Goal: Transaction & Acquisition: Purchase product/service

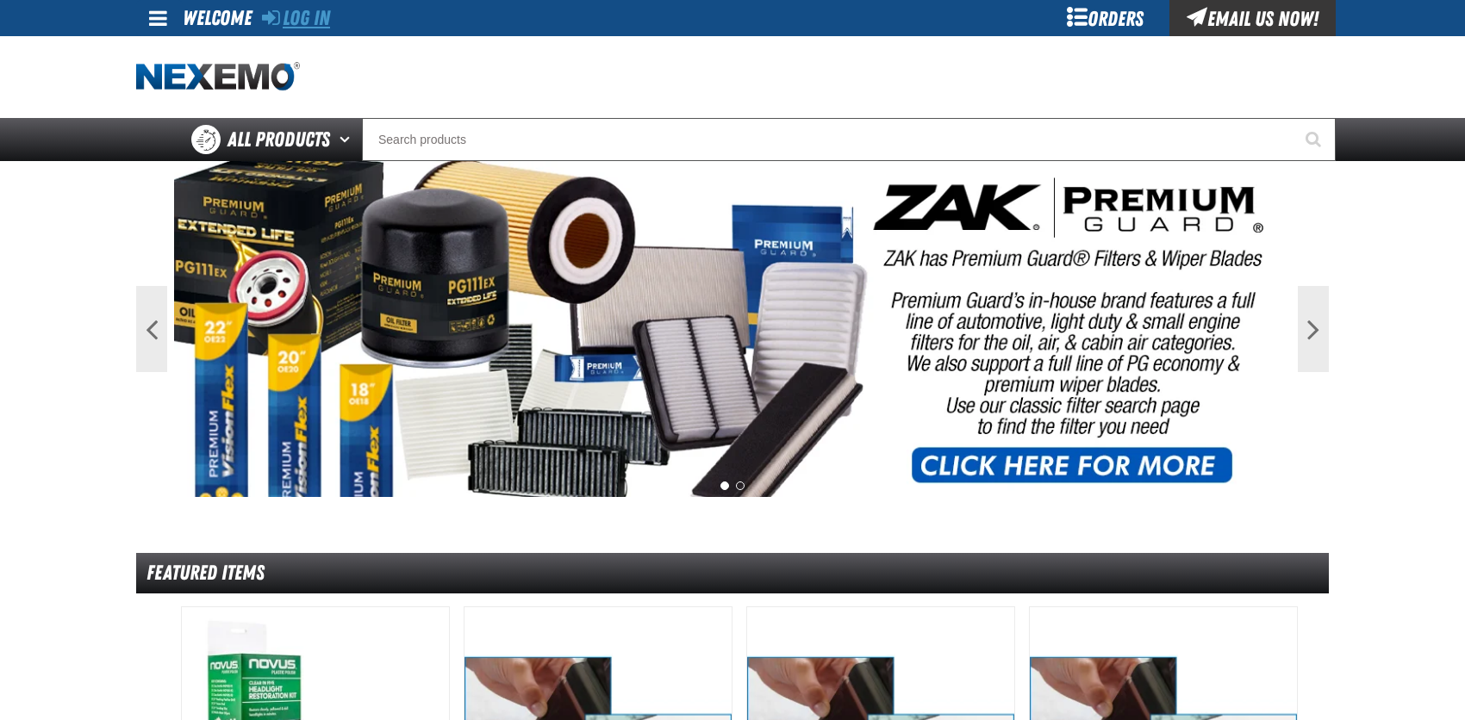
click at [296, 18] on link "Log In" at bounding box center [296, 18] width 68 height 24
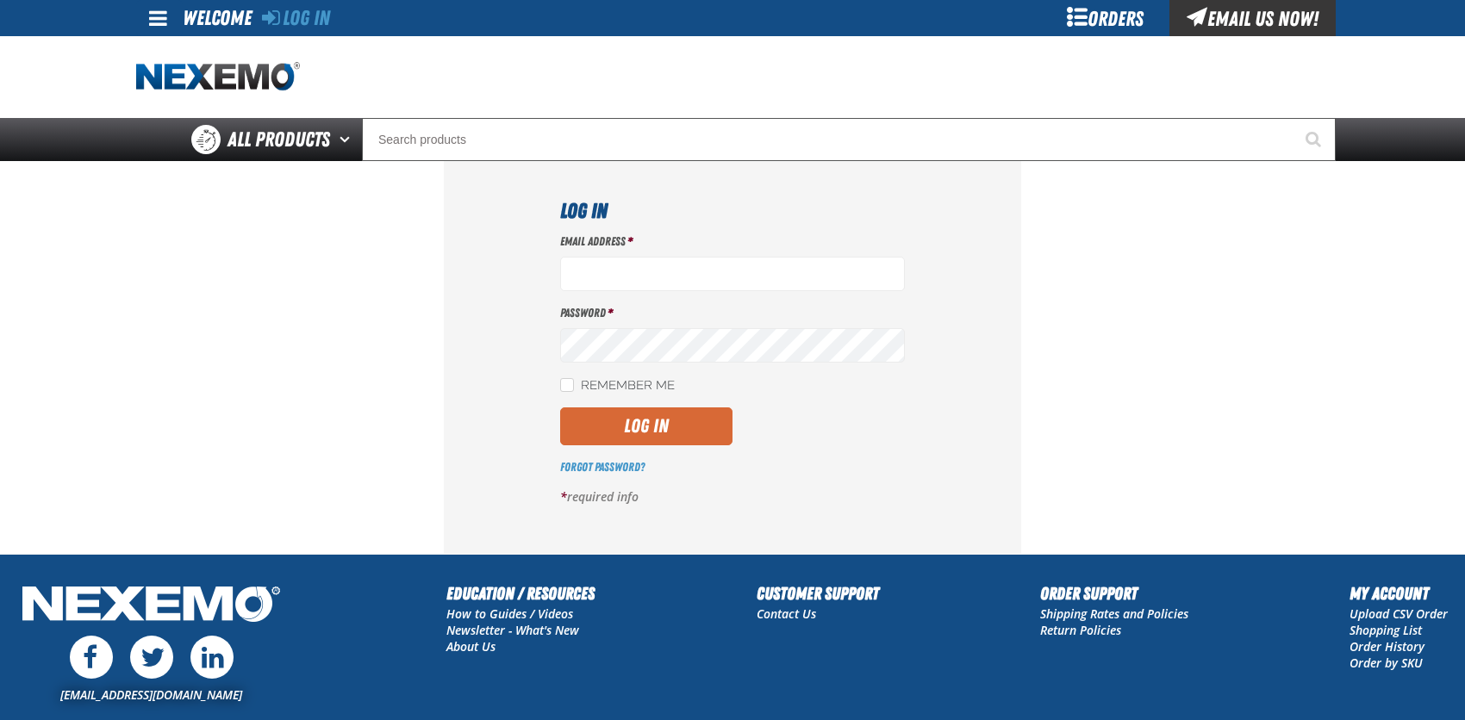
type input "bcybulski@joemyerscars.com"
click at [617, 424] on button "Log In" at bounding box center [646, 427] width 172 height 38
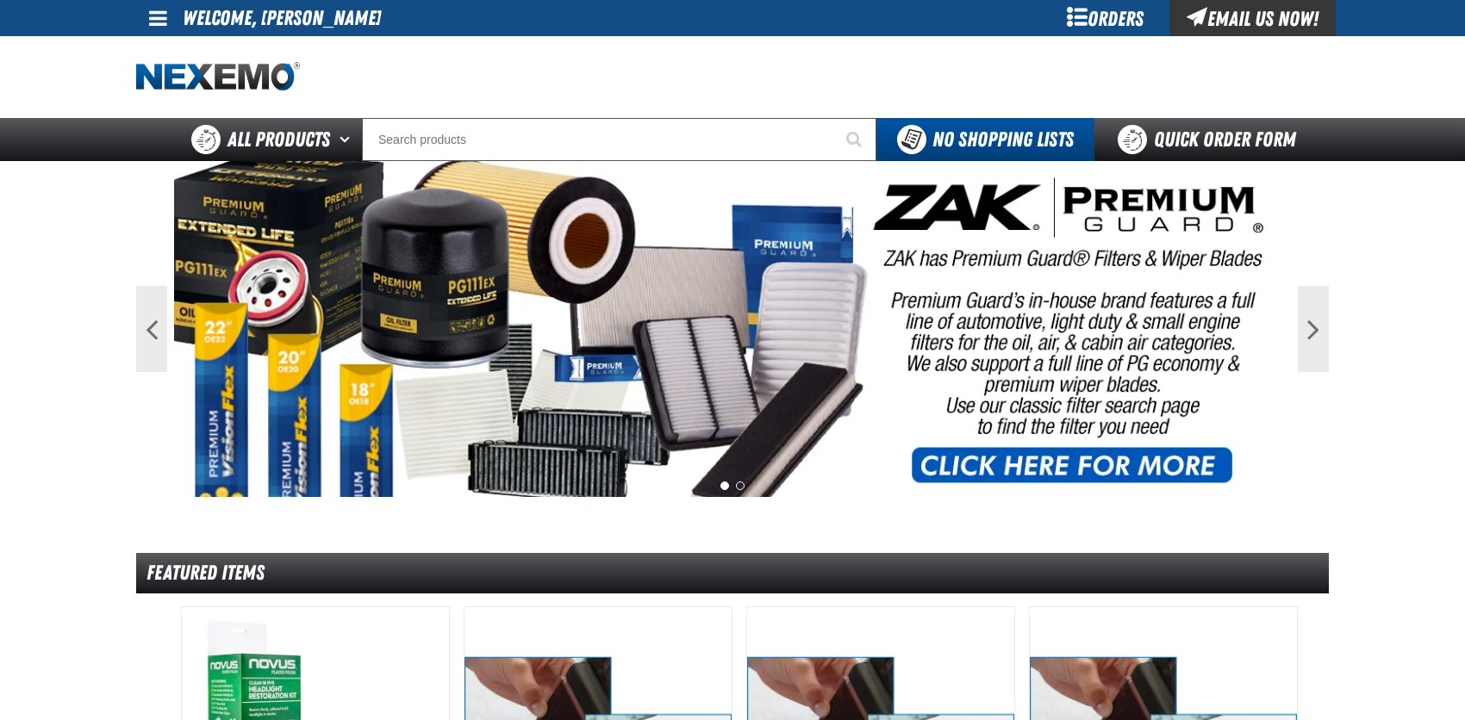
click at [1085, 11] on div "Orders" at bounding box center [1104, 18] width 129 height 36
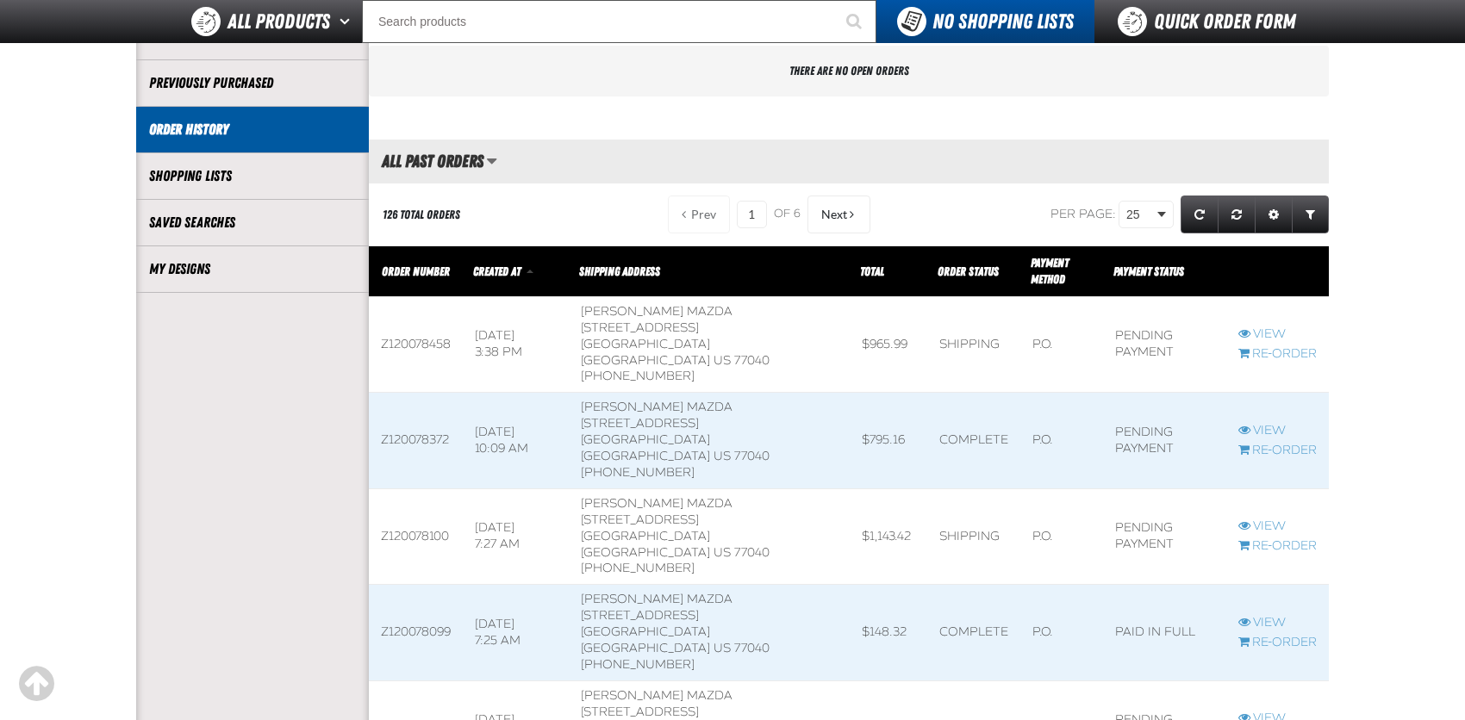
scroll to position [345, 0]
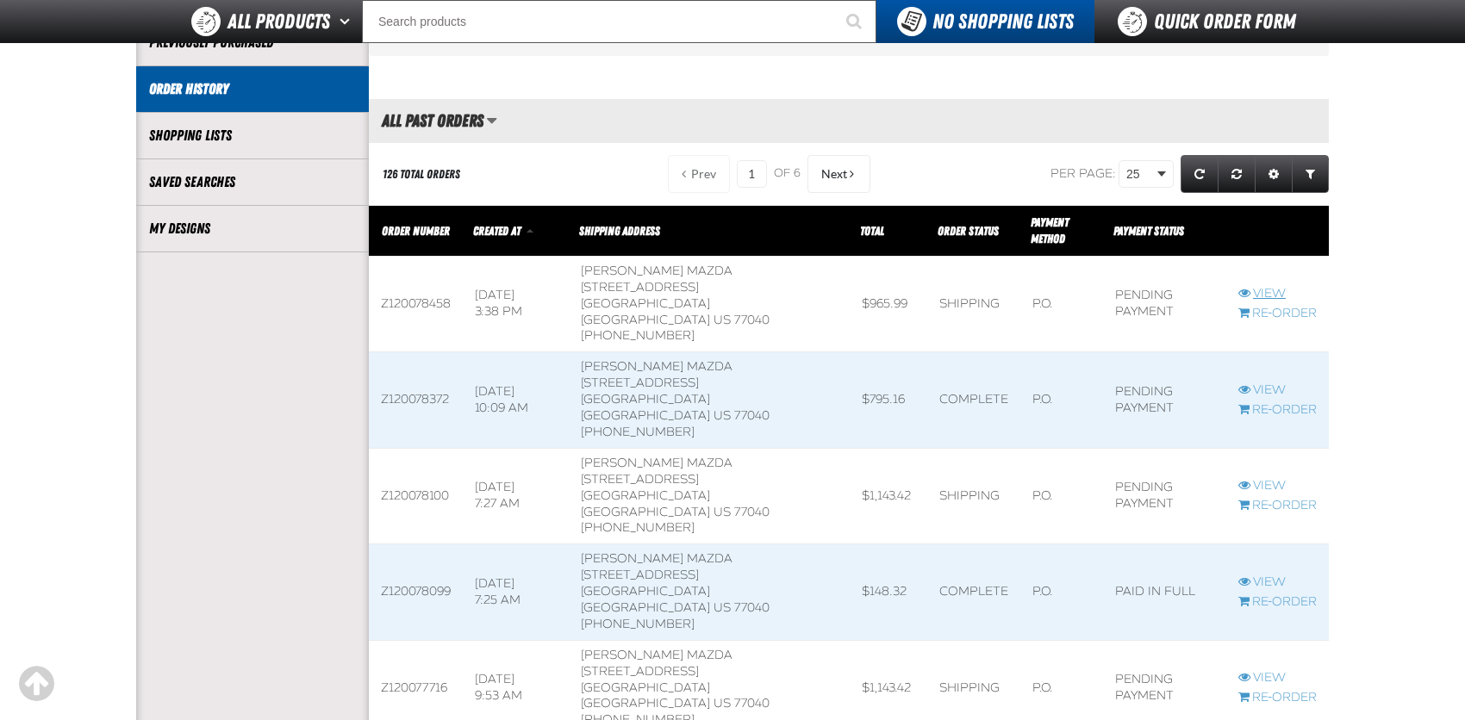
click at [1269, 289] on link "View" at bounding box center [1277, 294] width 78 height 16
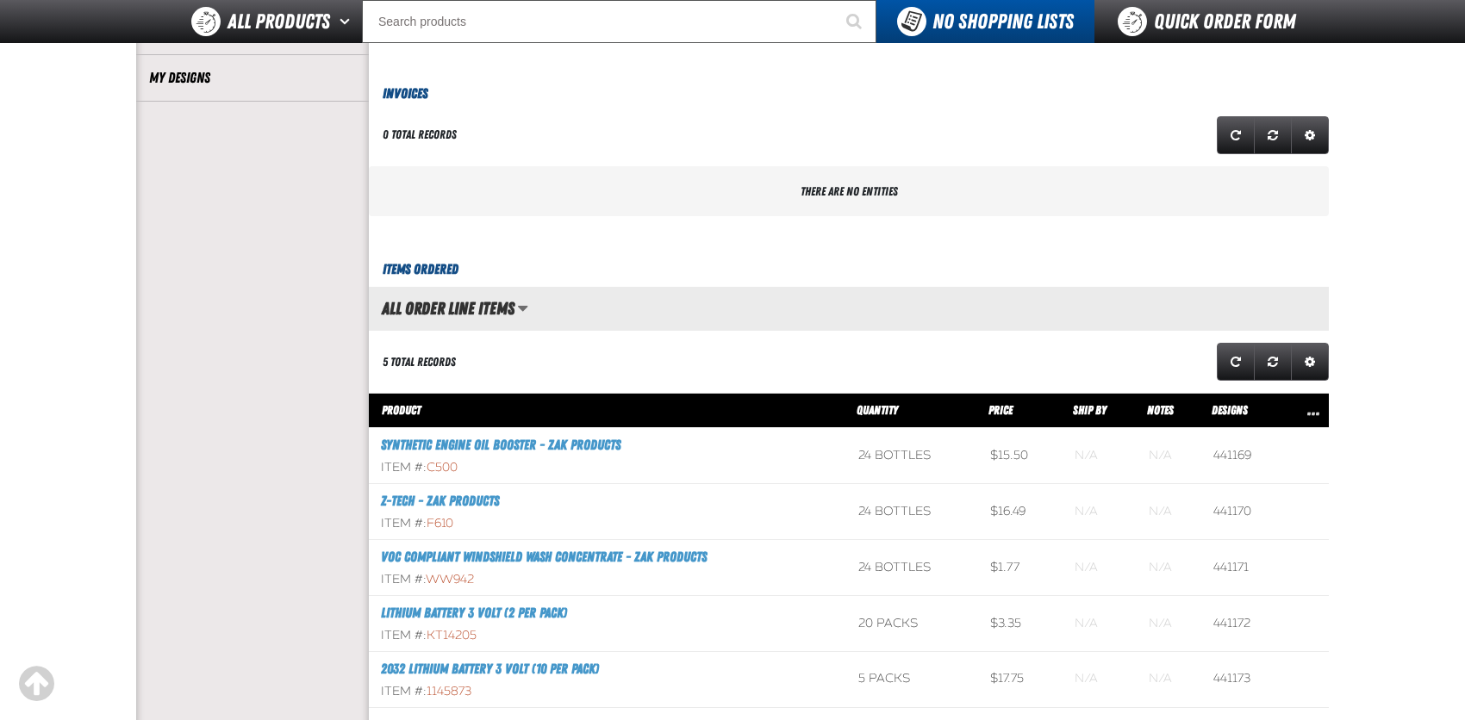
scroll to position [517, 0]
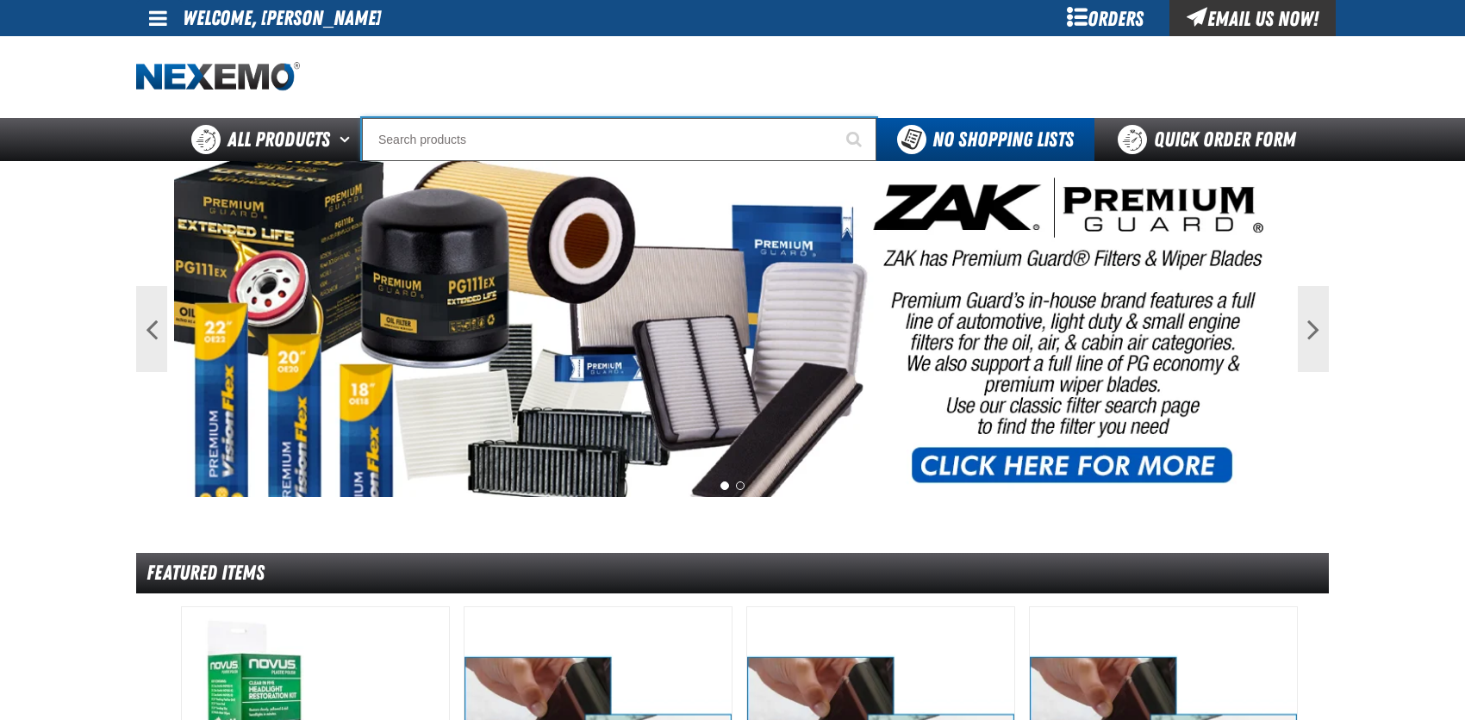
click at [496, 143] on input "Search" at bounding box center [619, 139] width 514 height 43
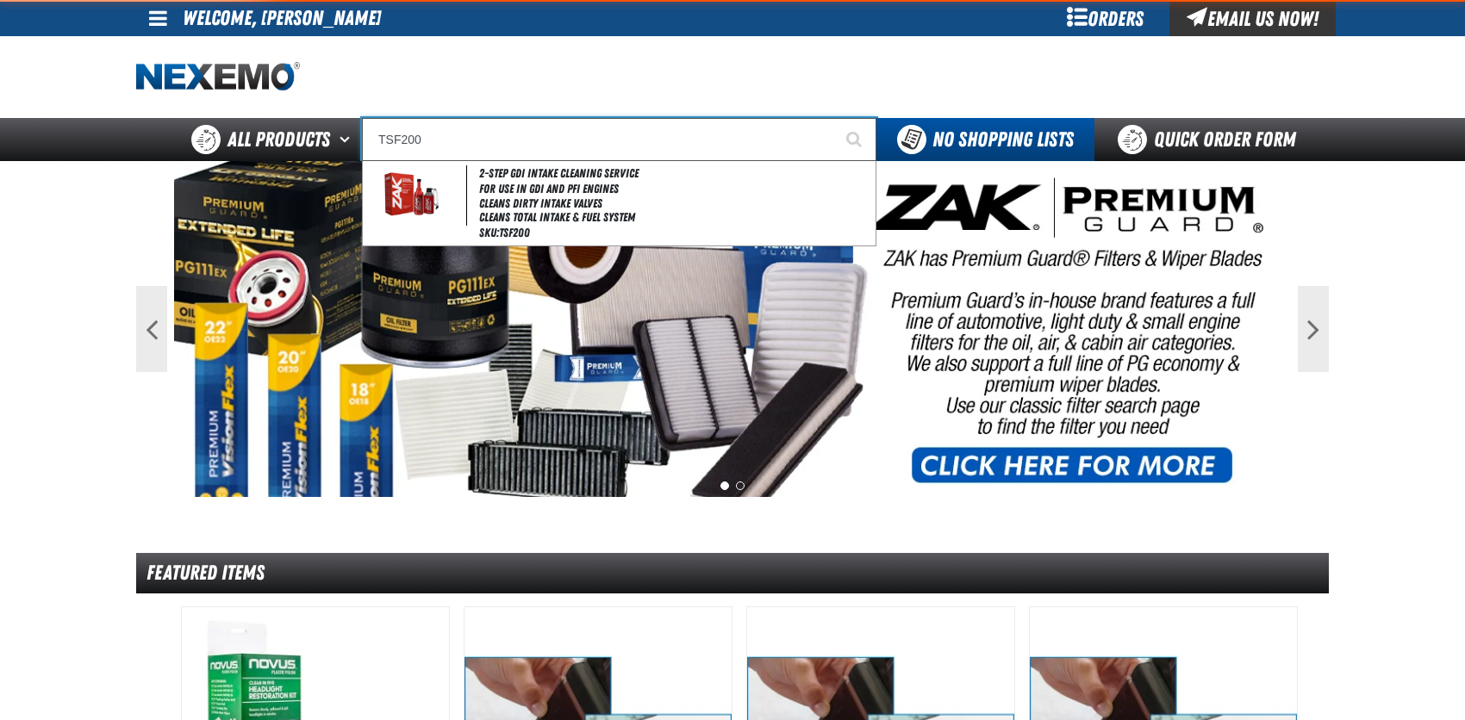
type input "TSF200"
click at [833, 118] on button "Start Searching" at bounding box center [854, 139] width 43 height 43
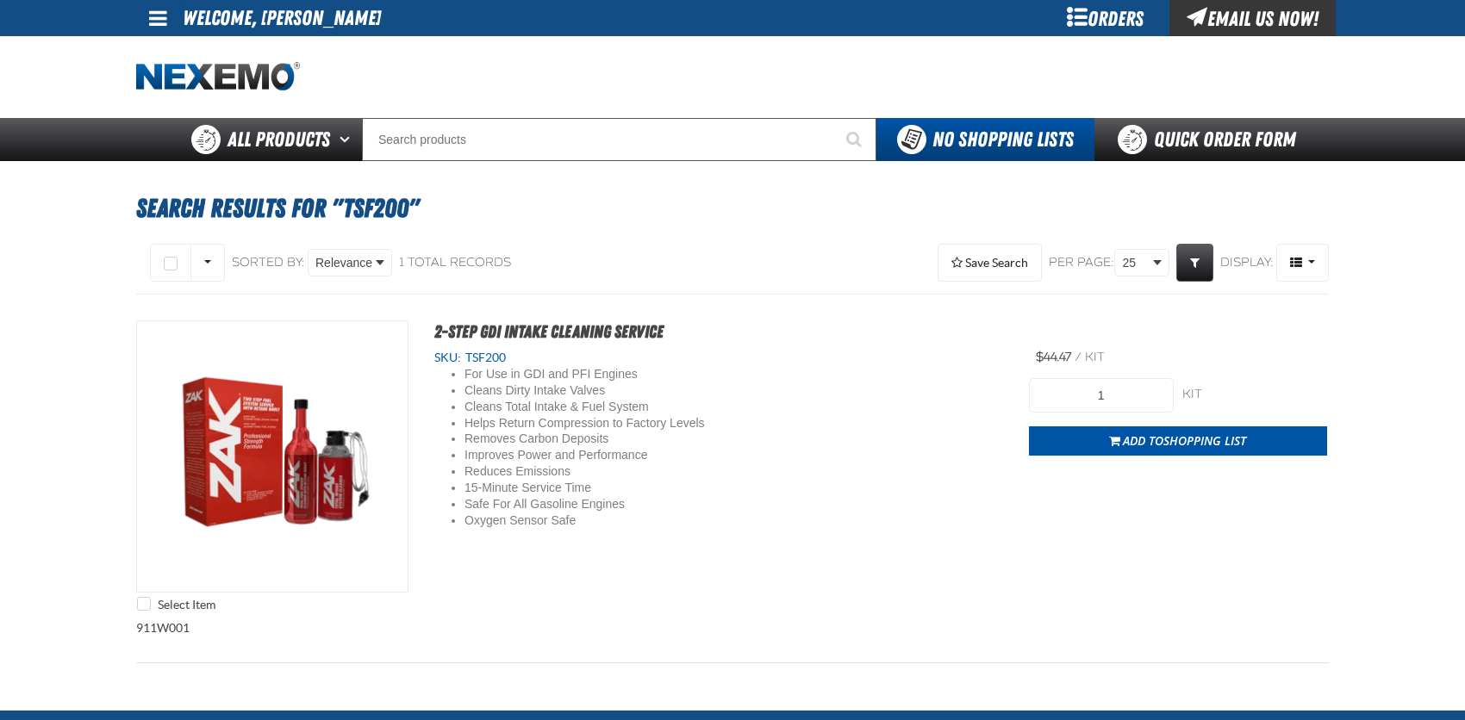
click at [412, 205] on h1 "Search Results for "TSF200"" at bounding box center [732, 208] width 1193 height 47
click at [1058, 424] on form "1 kit kit Add to Shopping List" at bounding box center [1178, 417] width 298 height 78
drag, startPoint x: 1070, startPoint y: 402, endPoint x: 1132, endPoint y: 391, distance: 62.9
click at [1132, 391] on input "1" at bounding box center [1101, 395] width 145 height 34
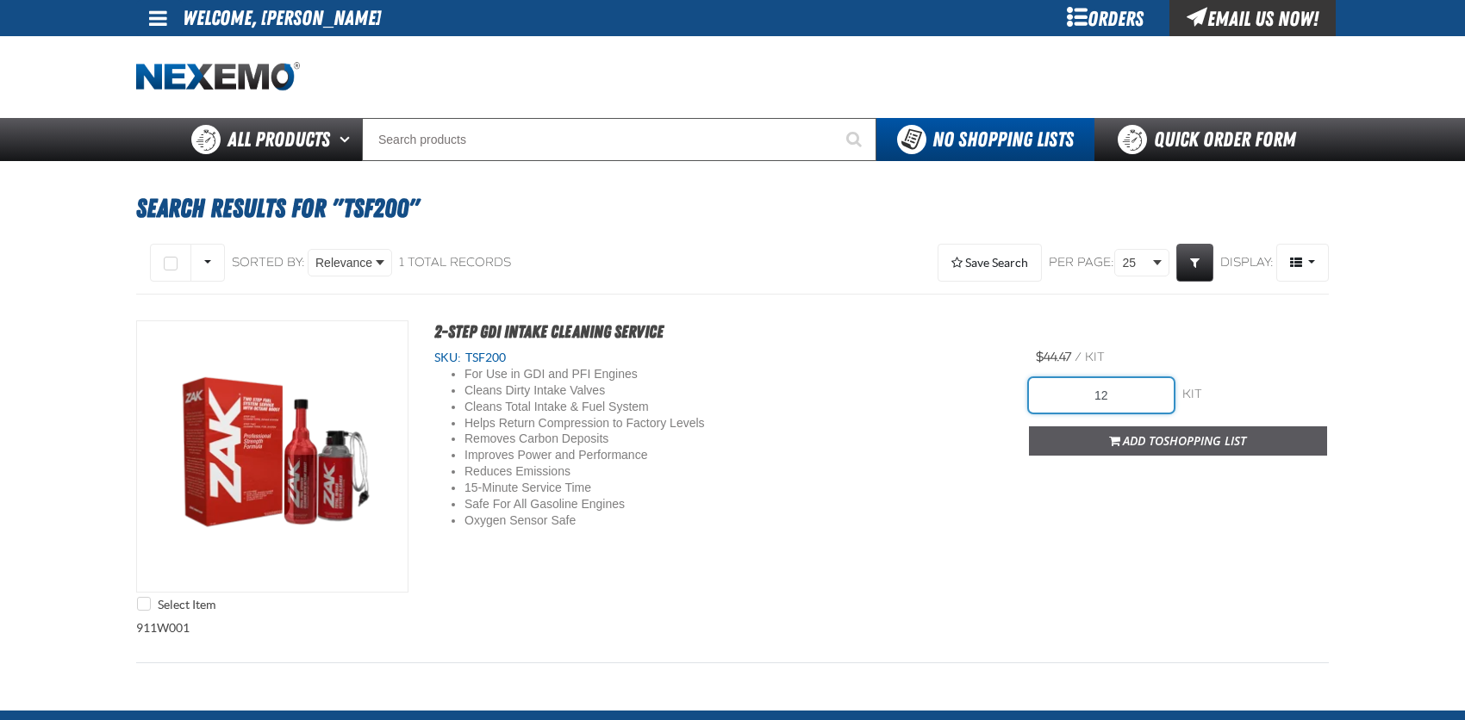
type input "12"
click at [1177, 446] on span "Shopping List" at bounding box center [1204, 441] width 83 height 16
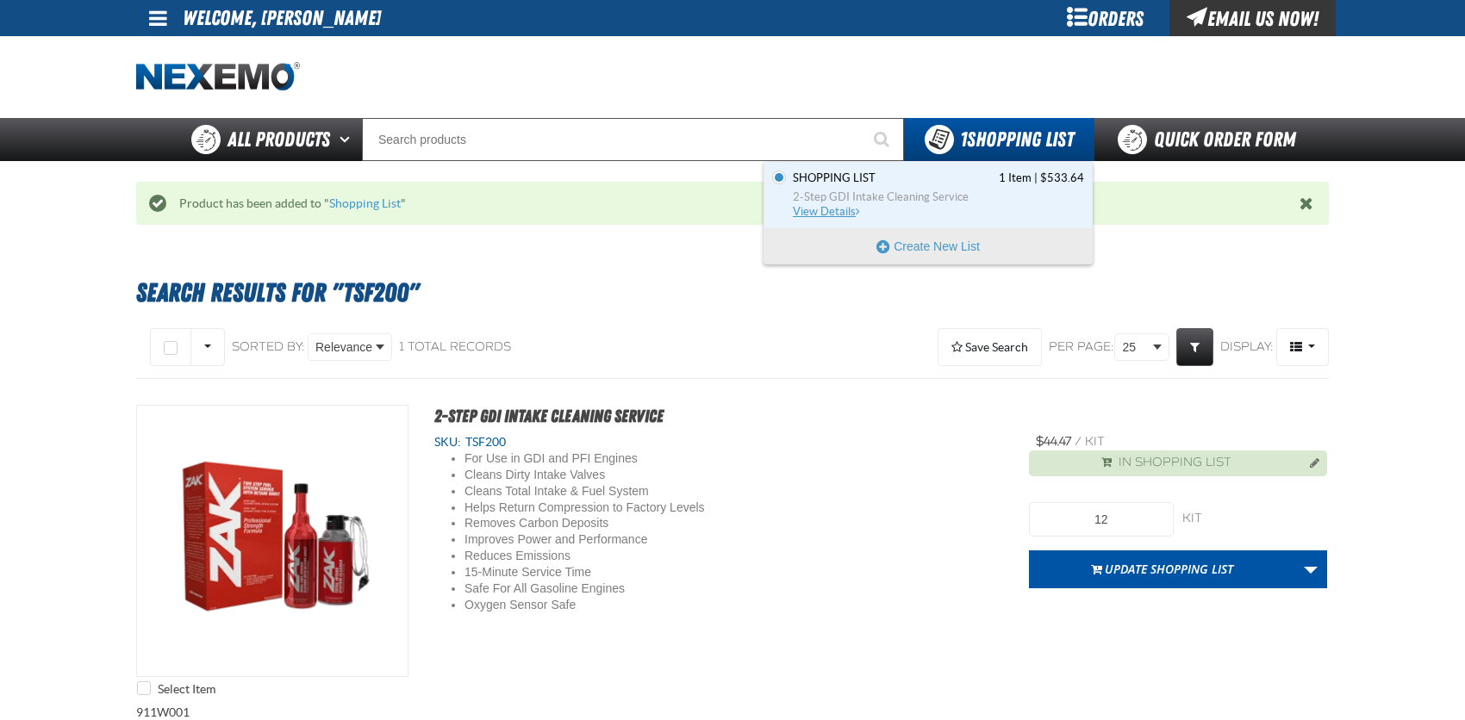
click at [838, 208] on span "View Details" at bounding box center [828, 211] width 70 height 13
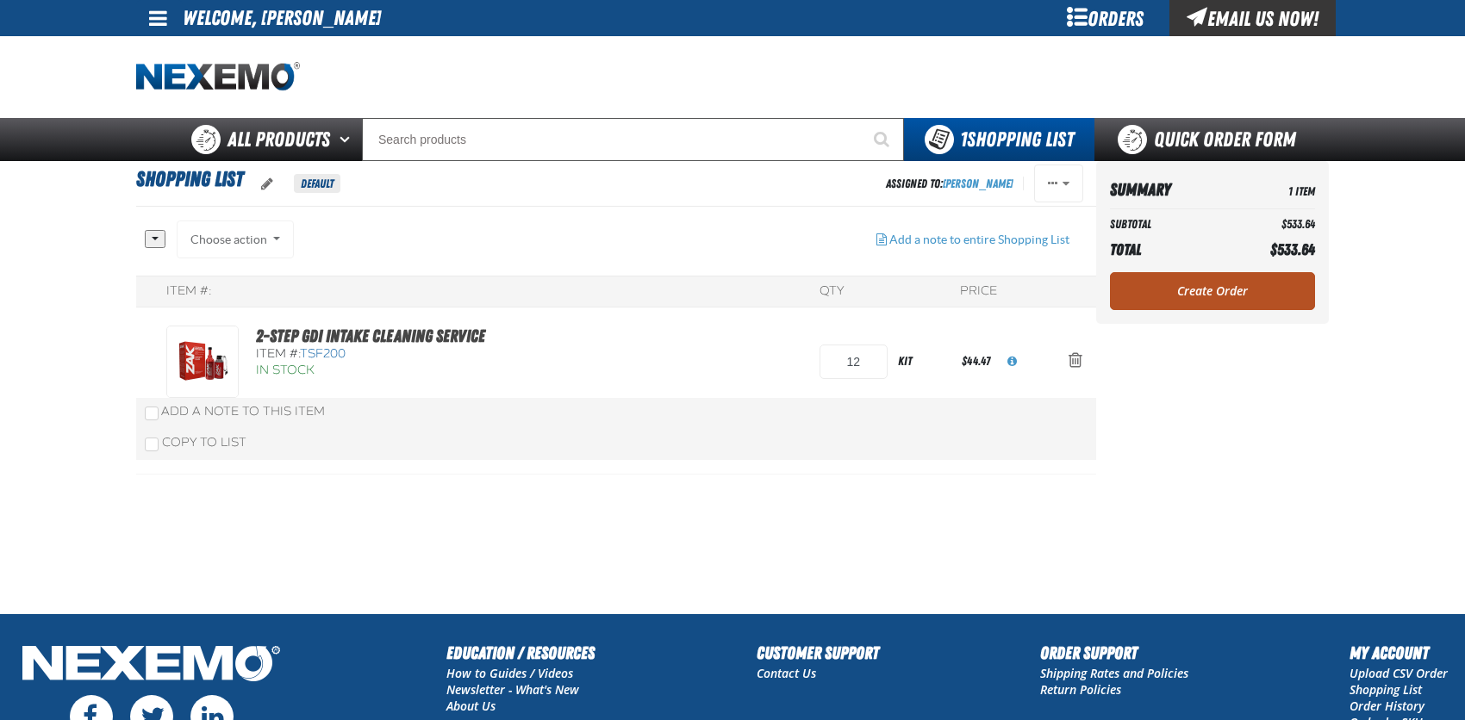
click at [1212, 290] on link "Create Order" at bounding box center [1212, 291] width 205 height 38
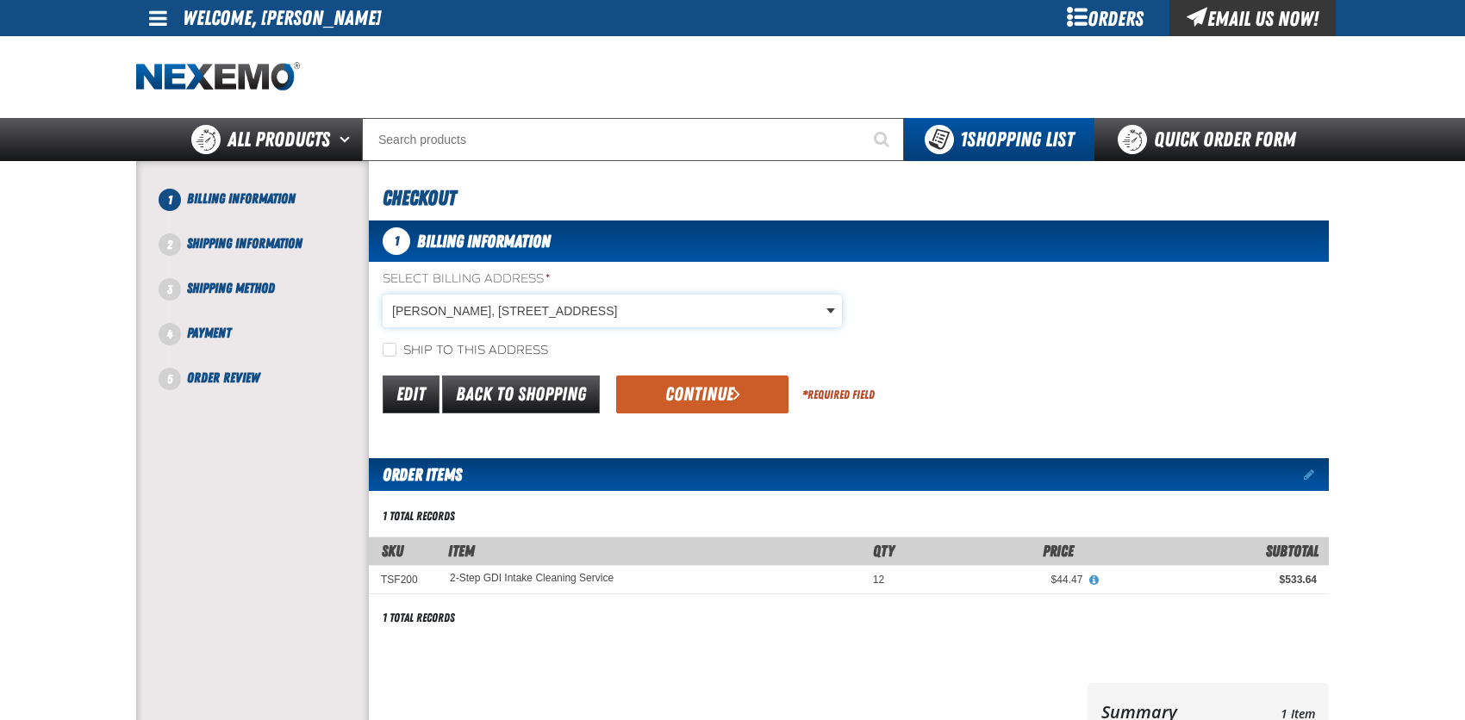
click at [545, 318] on body "Skip to Main Content Staging Site 5.1 Upgrade Site My Account My Account Suppor…" at bounding box center [732, 568] width 1465 height 1137
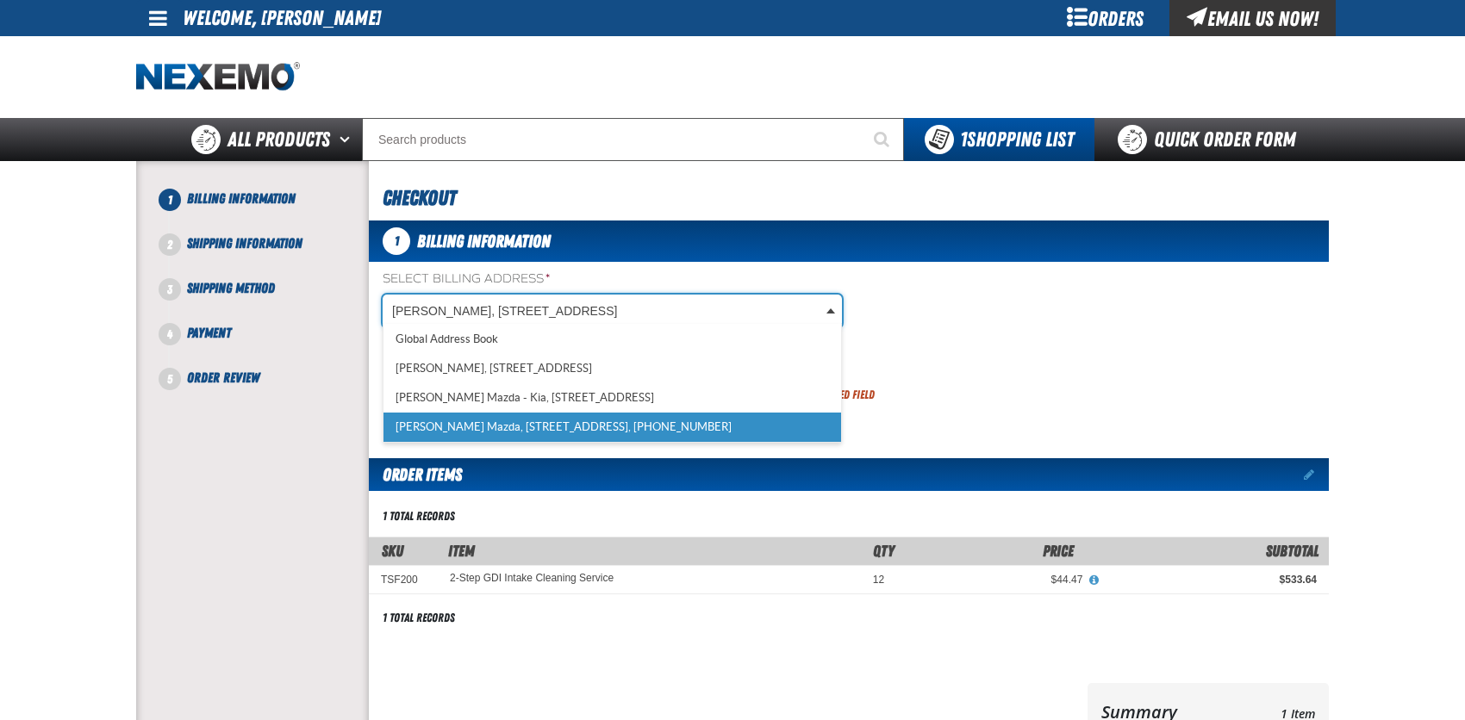
scroll to position [0, 7]
select select "a_318"
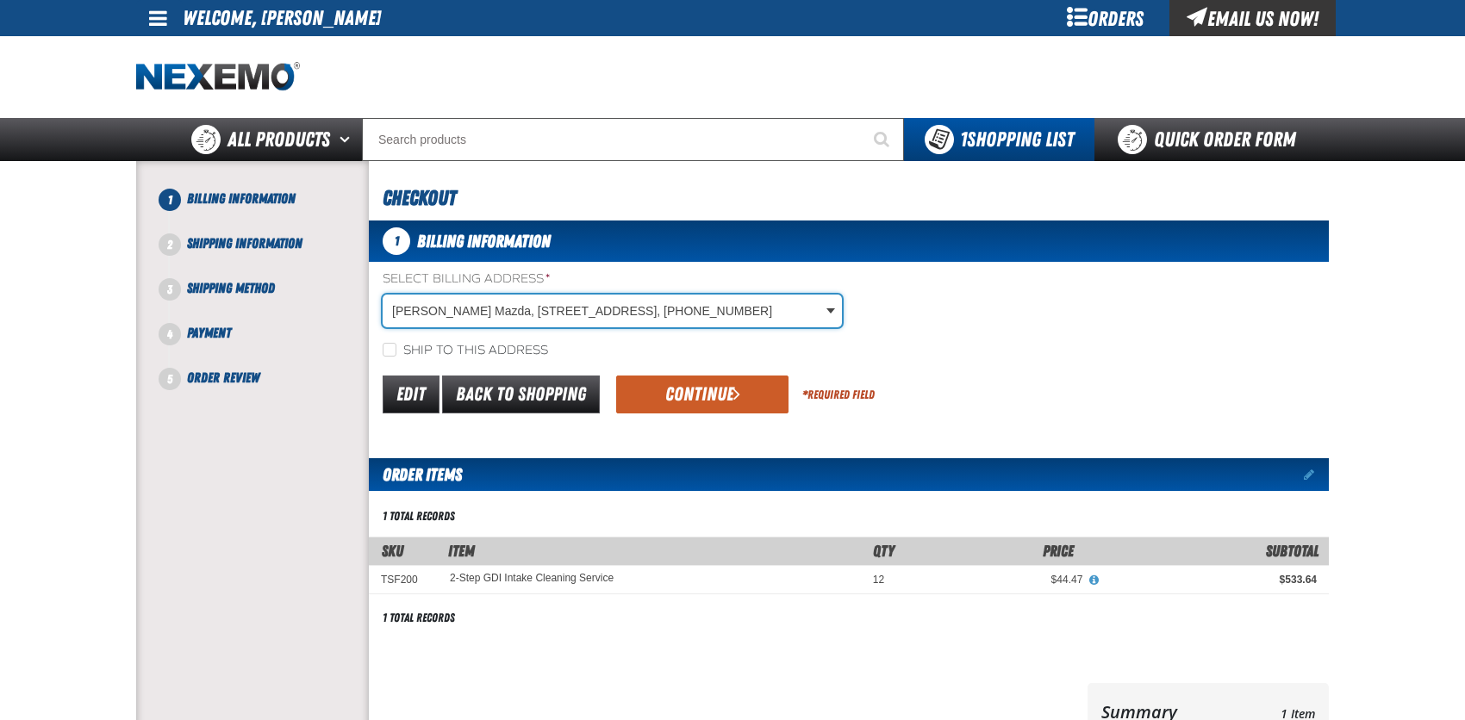
click at [379, 352] on div "Ship to this address" at bounding box center [849, 350] width 960 height 18
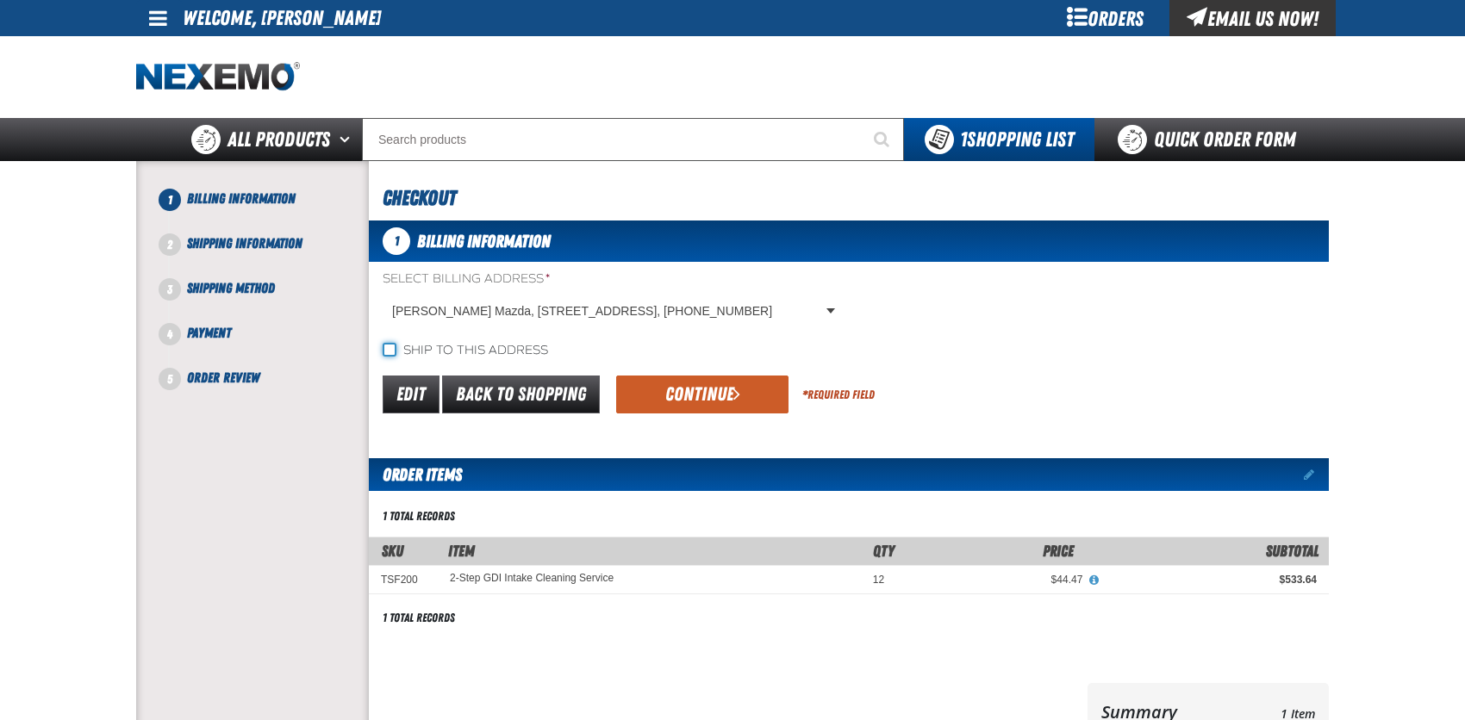
click at [389, 353] on input "Ship to this address" at bounding box center [390, 350] width 14 height 14
checkbox input "true"
click at [713, 398] on button "Continue" at bounding box center [702, 395] width 172 height 38
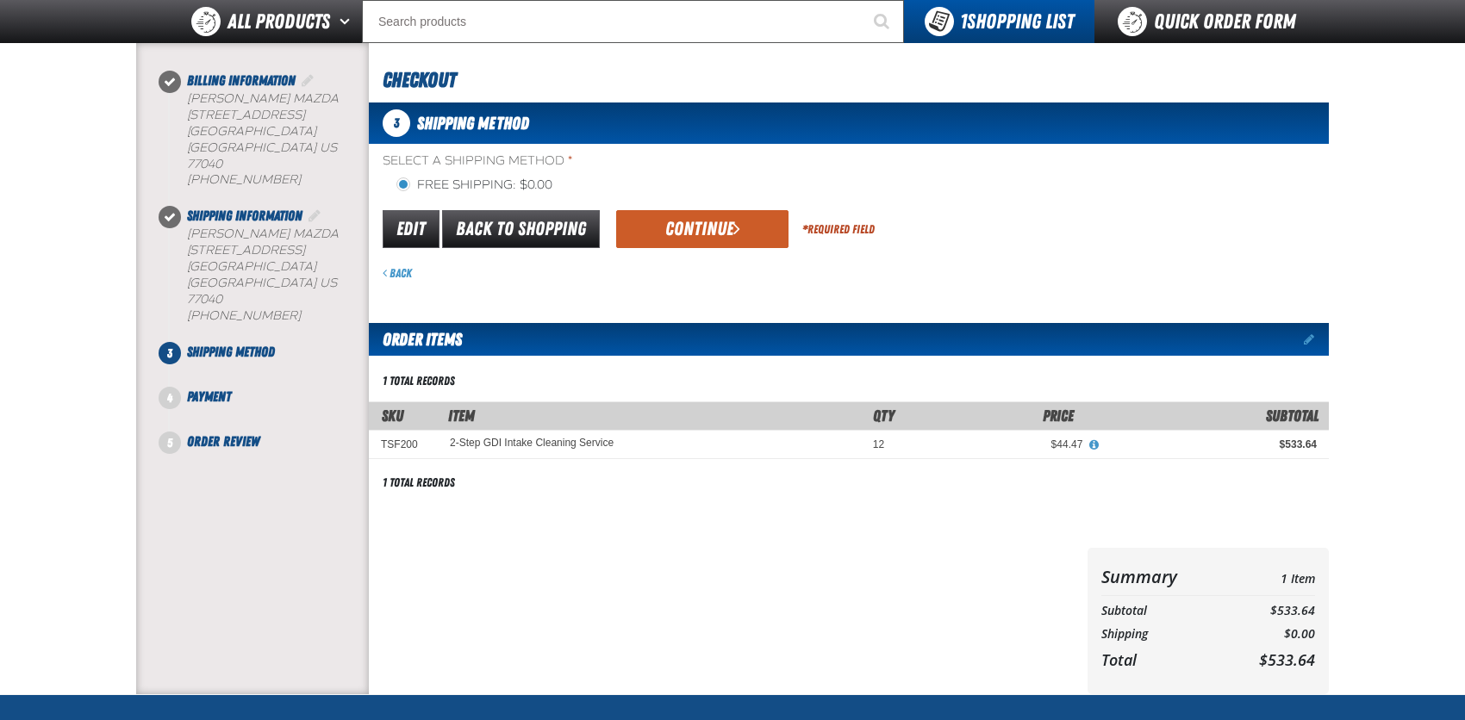
scroll to position [0, 0]
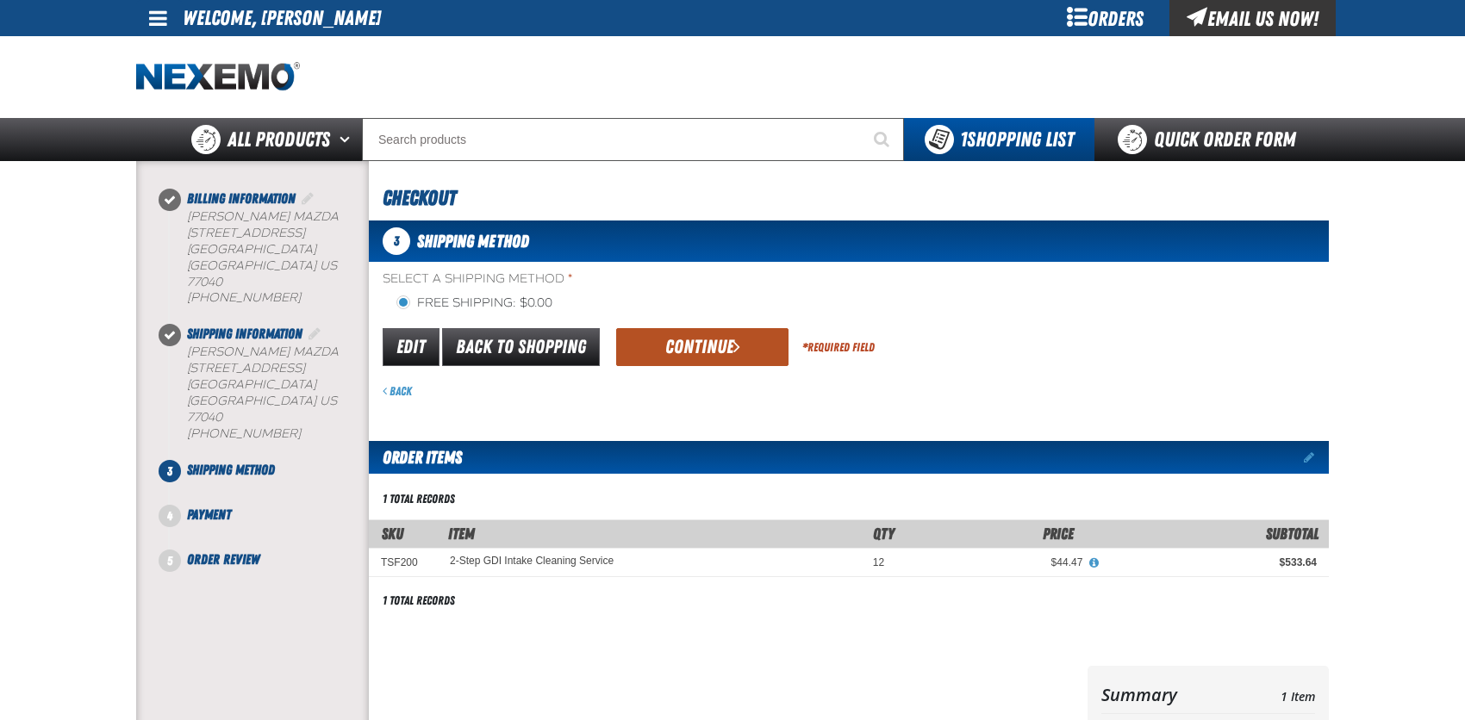
click at [674, 346] on button "Continue" at bounding box center [702, 347] width 172 height 38
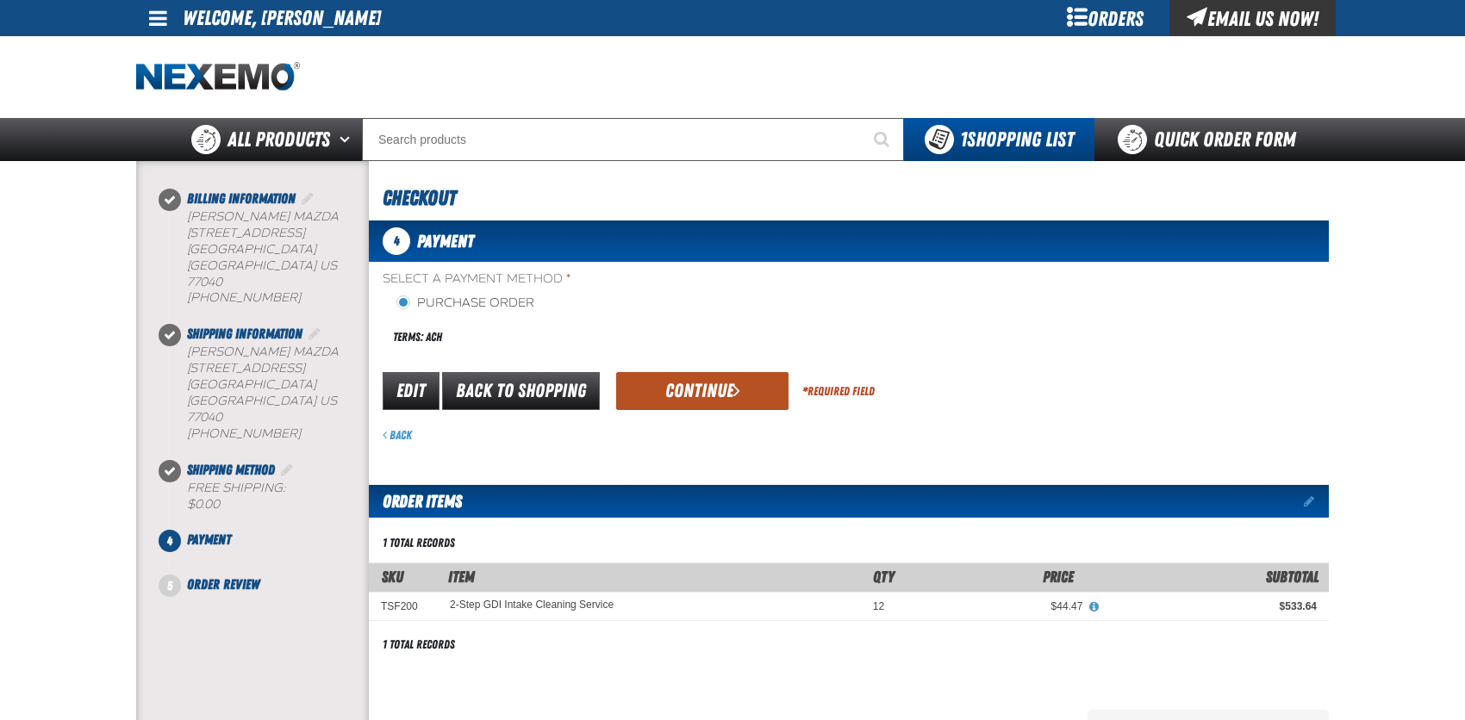
click at [671, 401] on button "Continue" at bounding box center [702, 391] width 172 height 38
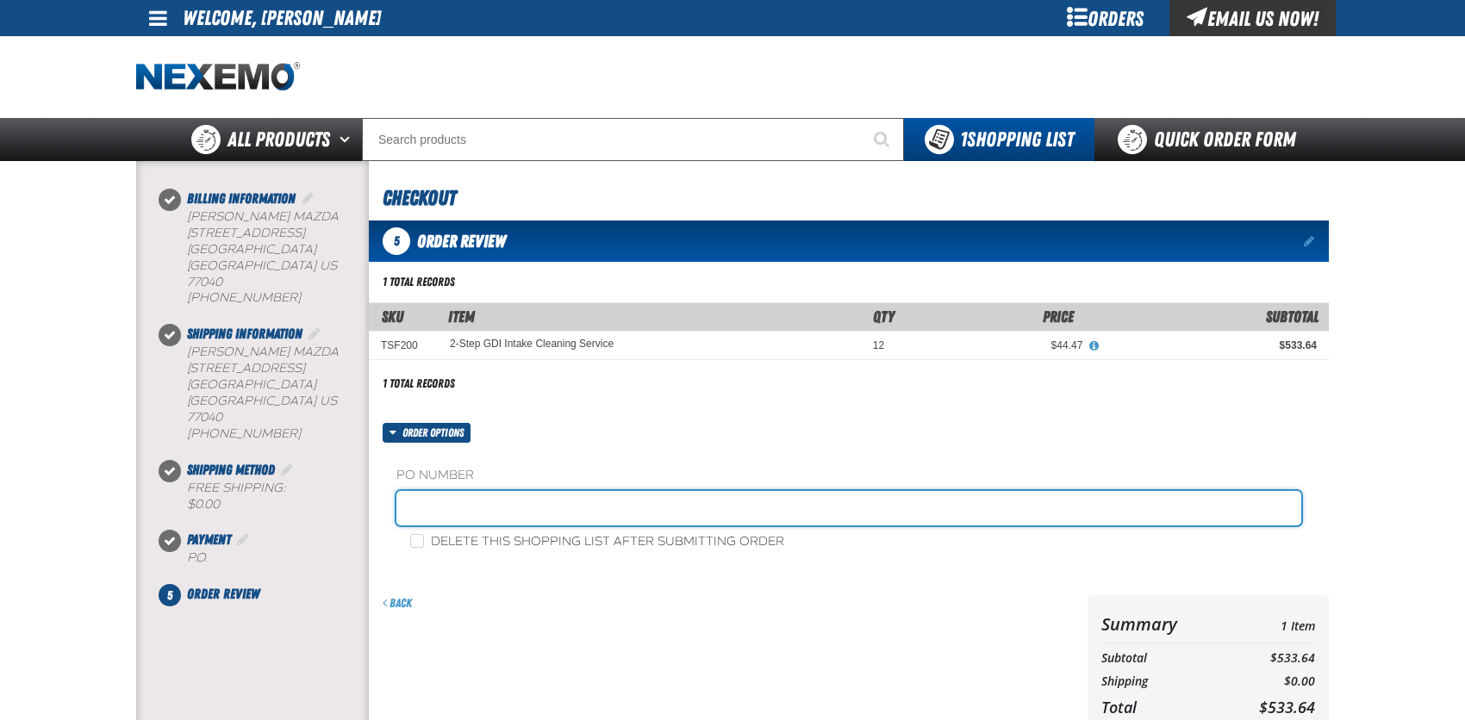
click at [398, 515] on input "text" at bounding box center [848, 508] width 905 height 34
type input "AUG26MAZDA"
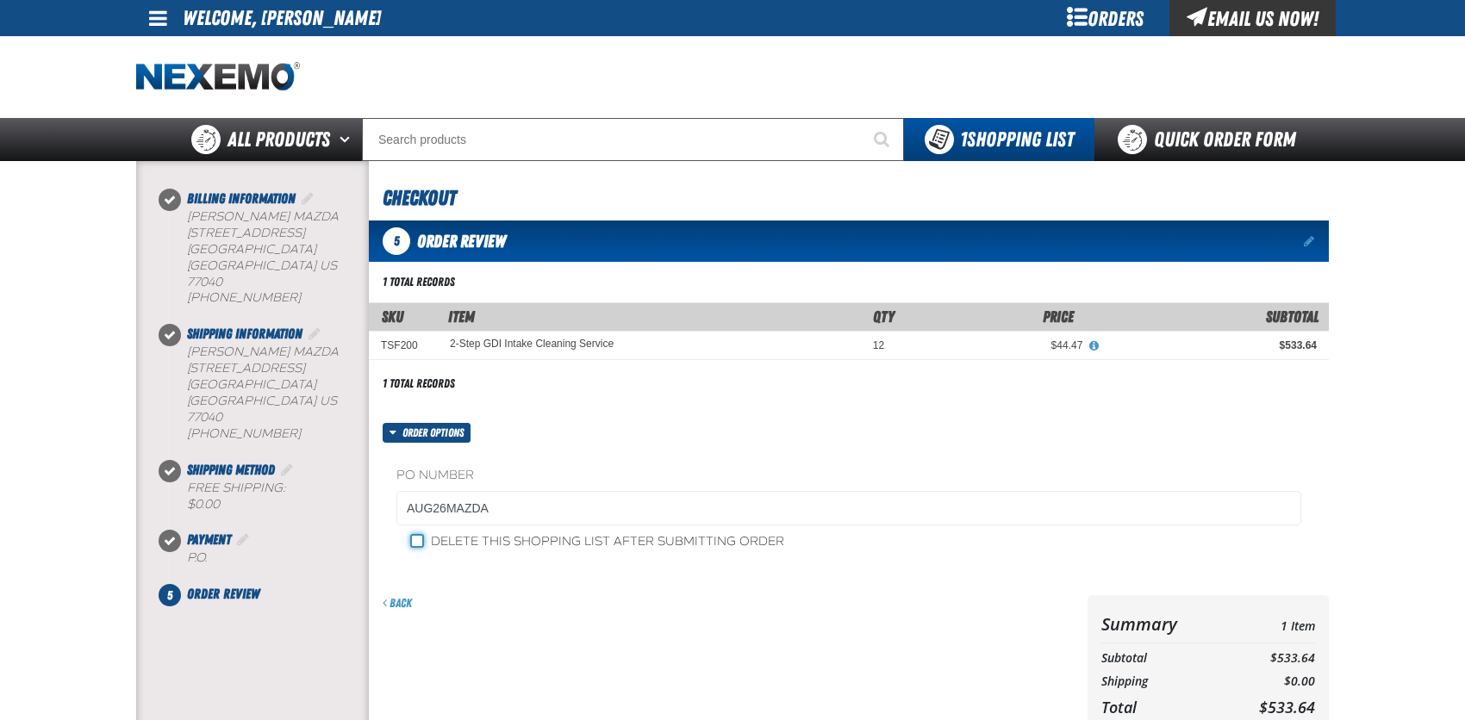
click at [423, 542] on input "Delete this shopping list after submitting order" at bounding box center [417, 541] width 14 height 14
checkbox input "true"
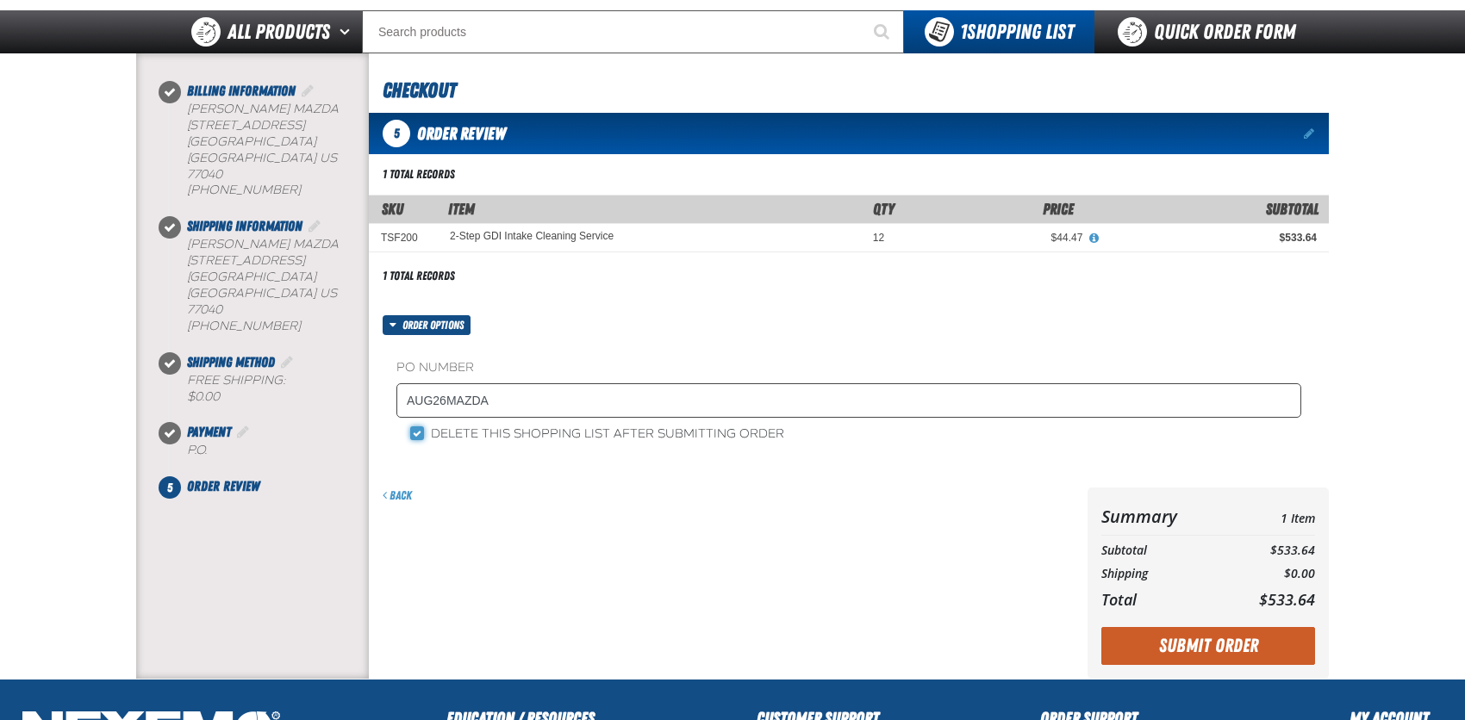
scroll to position [345, 0]
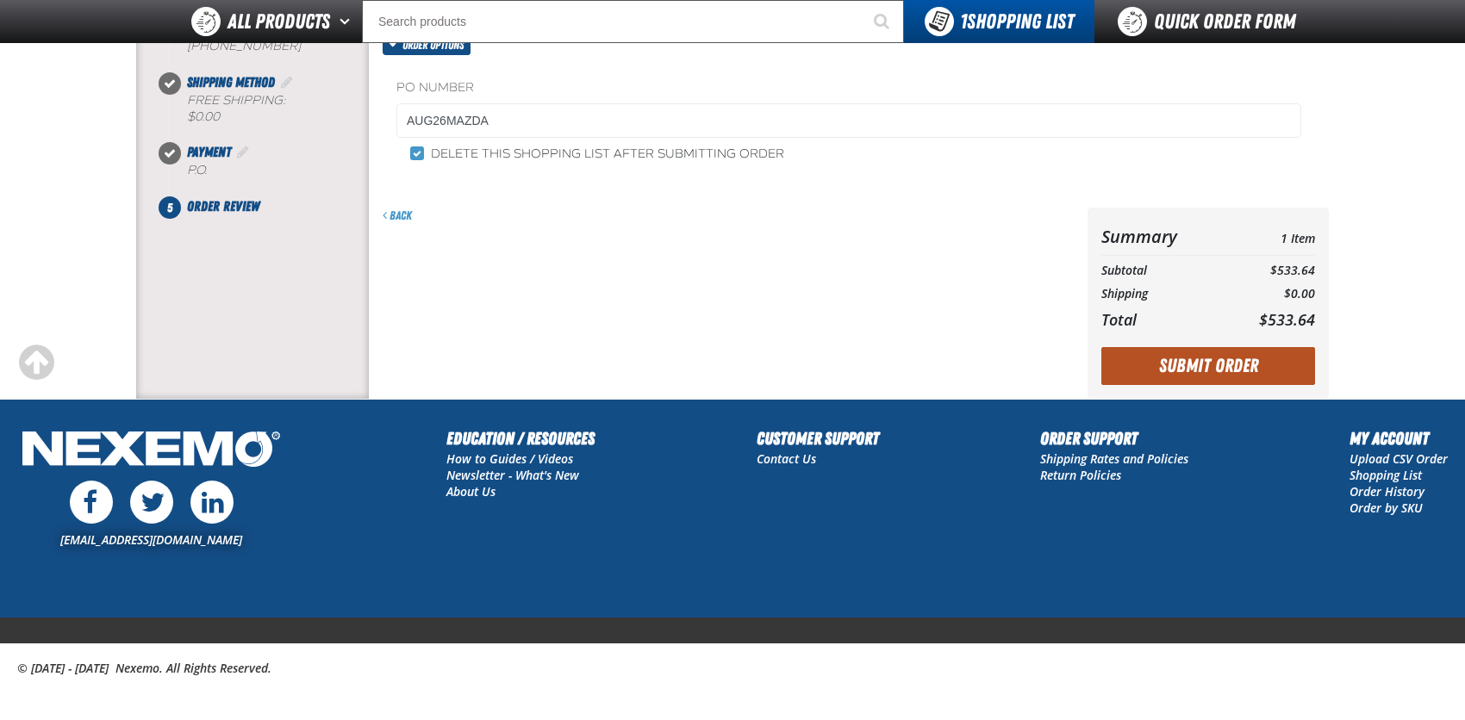
click at [1193, 356] on button "Submit Order" at bounding box center [1208, 366] width 214 height 38
